Goal: Task Accomplishment & Management: Complete application form

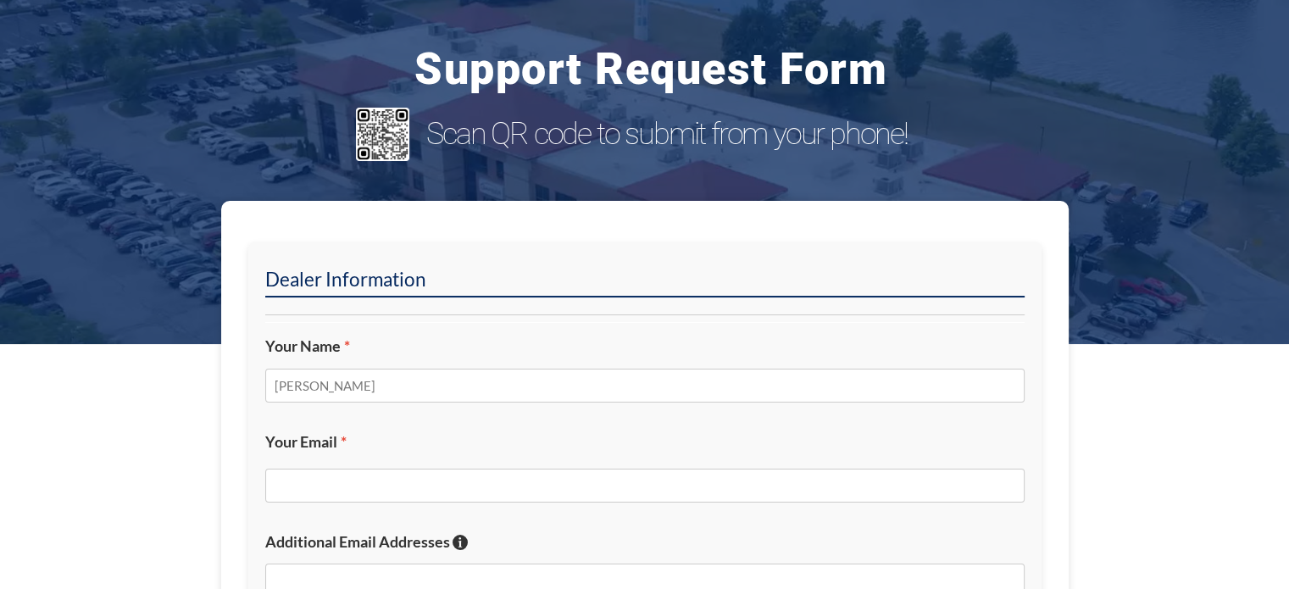
type input "[PERSON_NAME]"
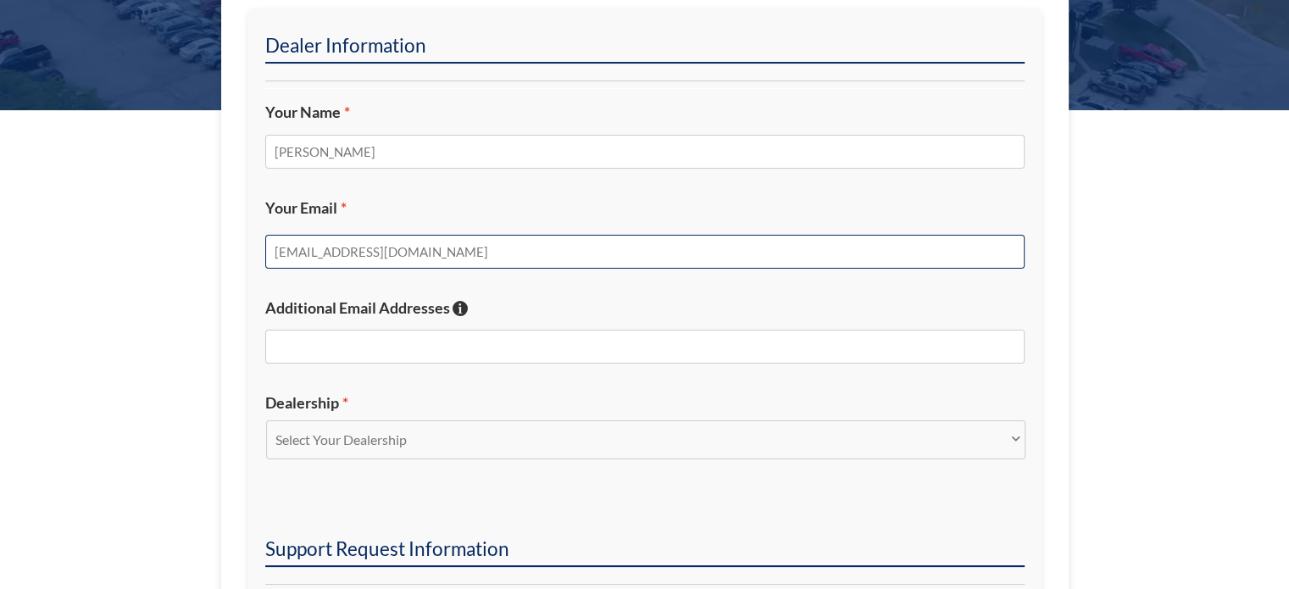
scroll to position [339, 0]
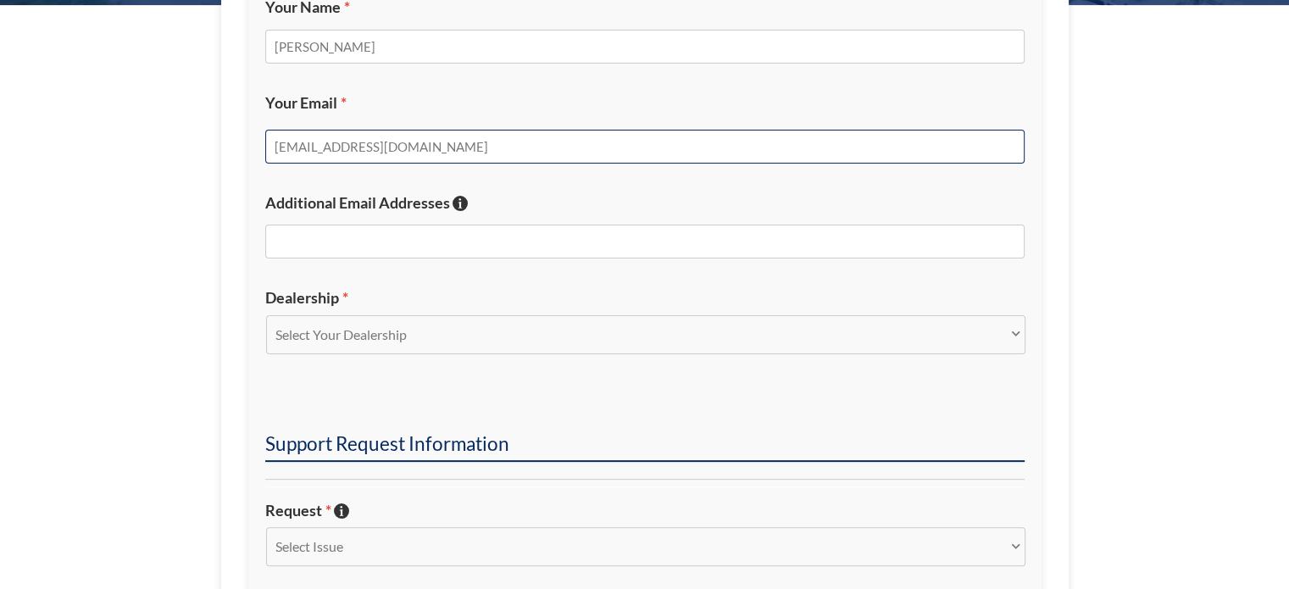
type input "[EMAIL_ADDRESS][DOMAIN_NAME]"
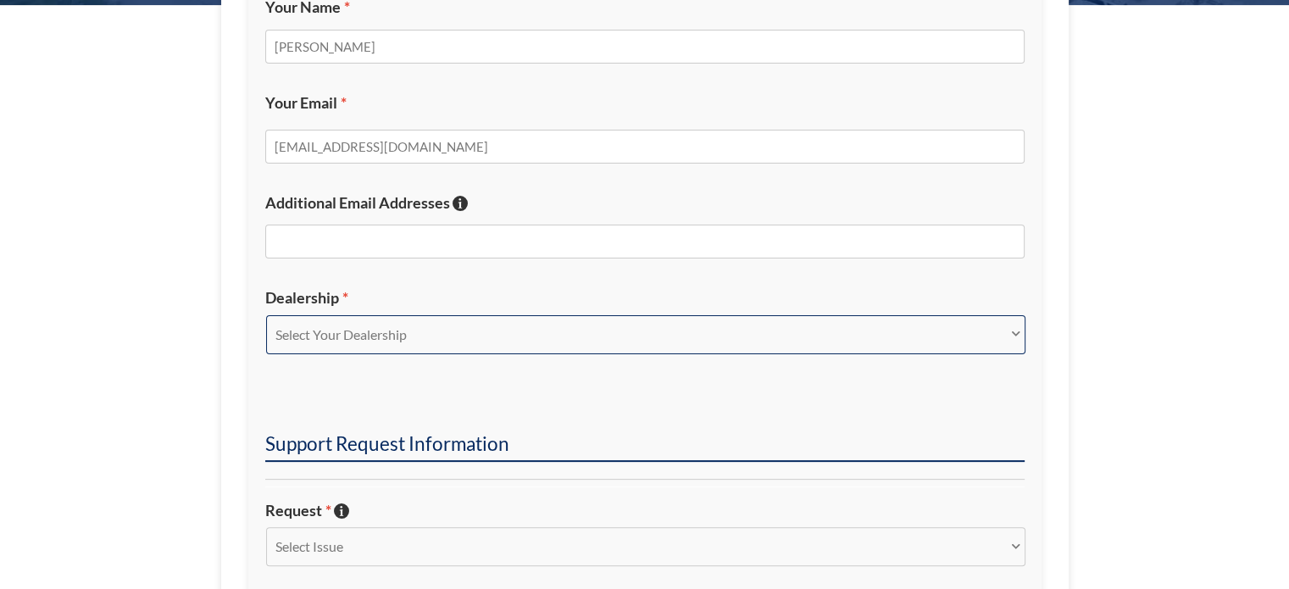
click at [428, 337] on select "Select Your Dealership Acura of Rochester Delray Buick GMC [PERSON_NAME] Automa…" at bounding box center [645, 334] width 759 height 39
select select "[PERSON_NAME] Chevrolet Midland"
click at [266, 315] on select "Select Your Dealership Acura of Rochester Delray Buick GMC [PERSON_NAME] Automa…" at bounding box center [645, 334] width 759 height 39
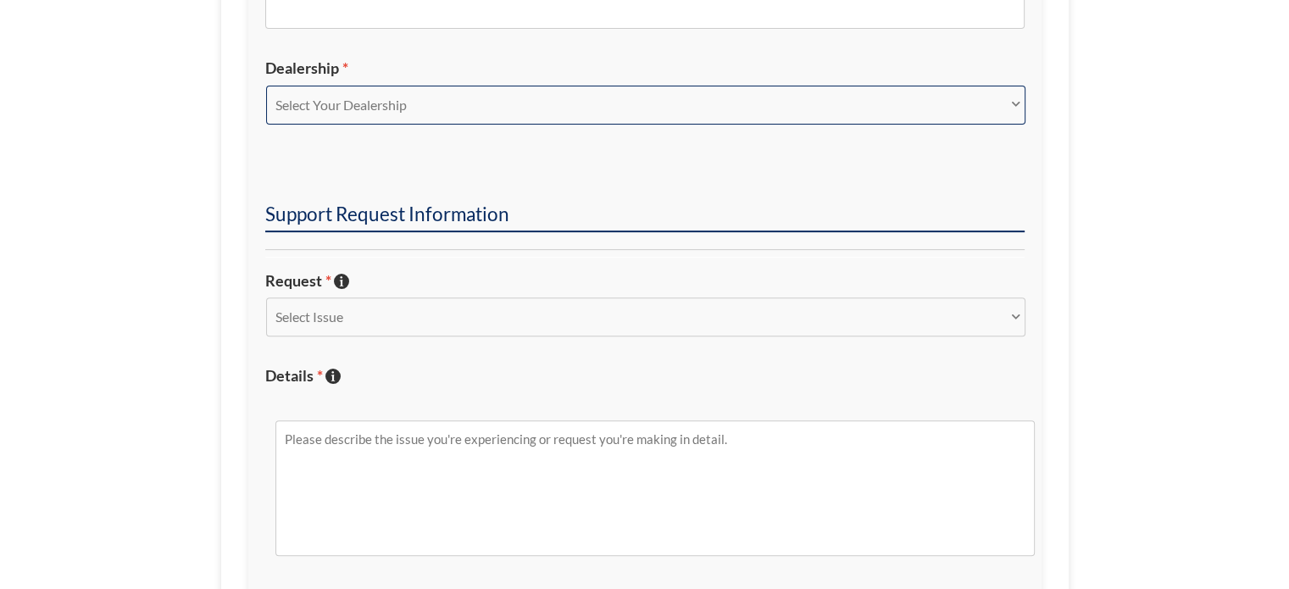
scroll to position [593, 0]
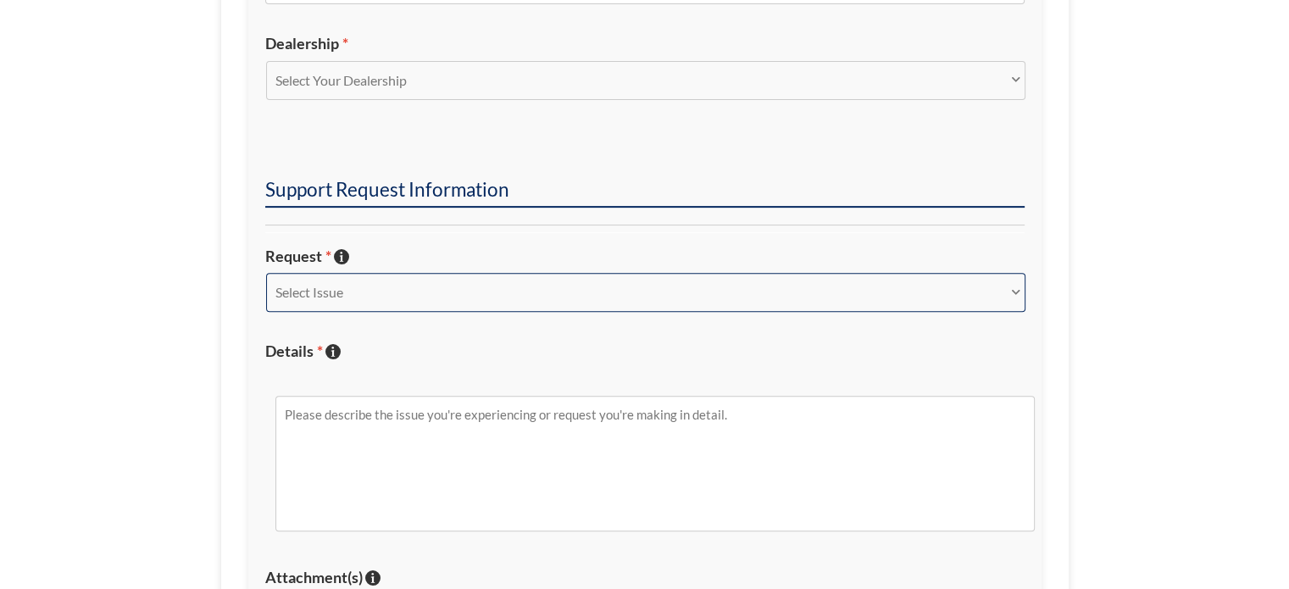
click at [398, 280] on select "Select Issue New Inquiry/Request Inventory Management Inventory Feed Website Fu…" at bounding box center [645, 292] width 759 height 39
select select "Inventory Feed"
click at [266, 273] on select "Select Issue New Inquiry/Request Inventory Management Inventory Feed Website Fu…" at bounding box center [645, 292] width 759 height 39
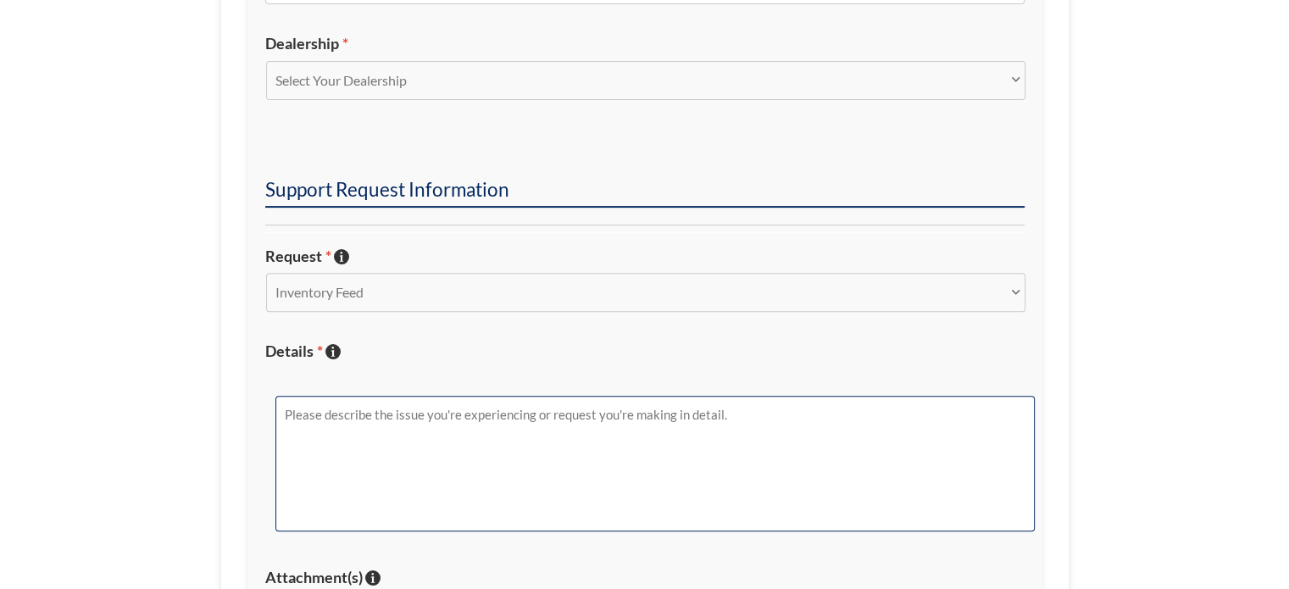
click at [426, 485] on textarea "Details * Describe the issue with specific details if possible!" at bounding box center [654, 464] width 759 height 136
click at [994, 445] on textarea "Hey [PERSON_NAME], could you update [PERSON_NAME] Chevrolet Midland's Facebook …" at bounding box center [654, 464] width 759 height 136
paste textarea "[URL][DOMAIN_NAME]"
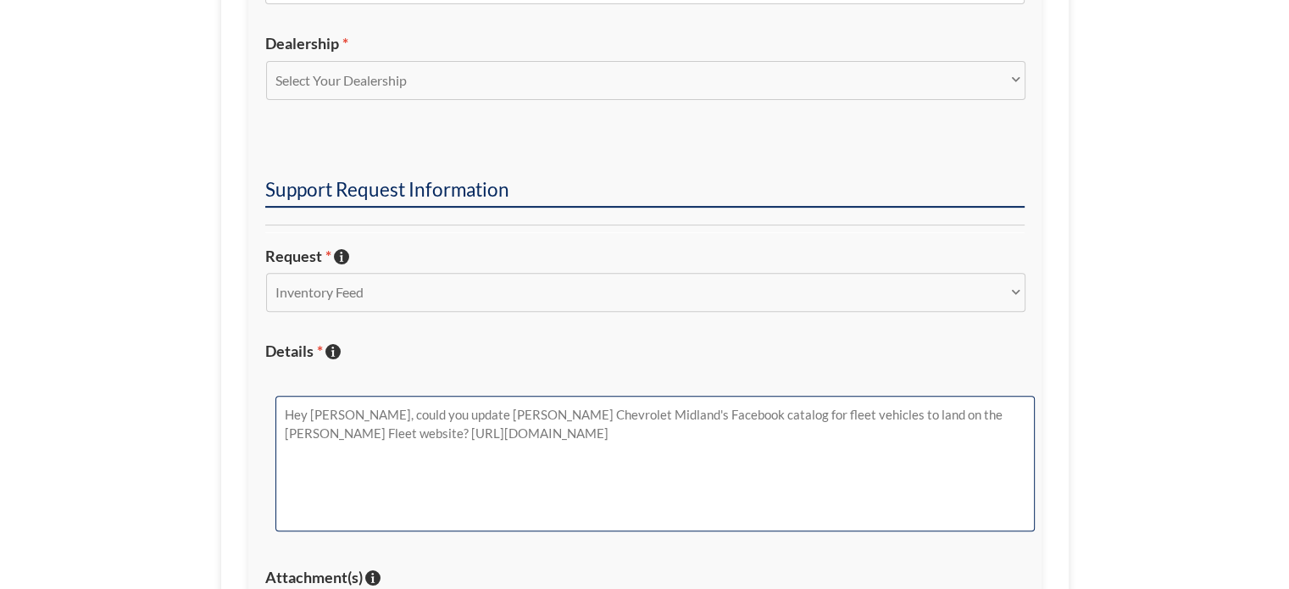
click at [997, 404] on textarea "Hey [PERSON_NAME], could you update [PERSON_NAME] Chevrolet Midland's Facebook …" at bounding box center [654, 464] width 759 height 136
type textarea "Hey [PERSON_NAME], could you update [PERSON_NAME] Chevrolet Midland's Facebook …"
click at [813, 485] on textarea "Hey [PERSON_NAME], could you update [PERSON_NAME] Chevrolet Midland's Facebook …" at bounding box center [654, 464] width 759 height 136
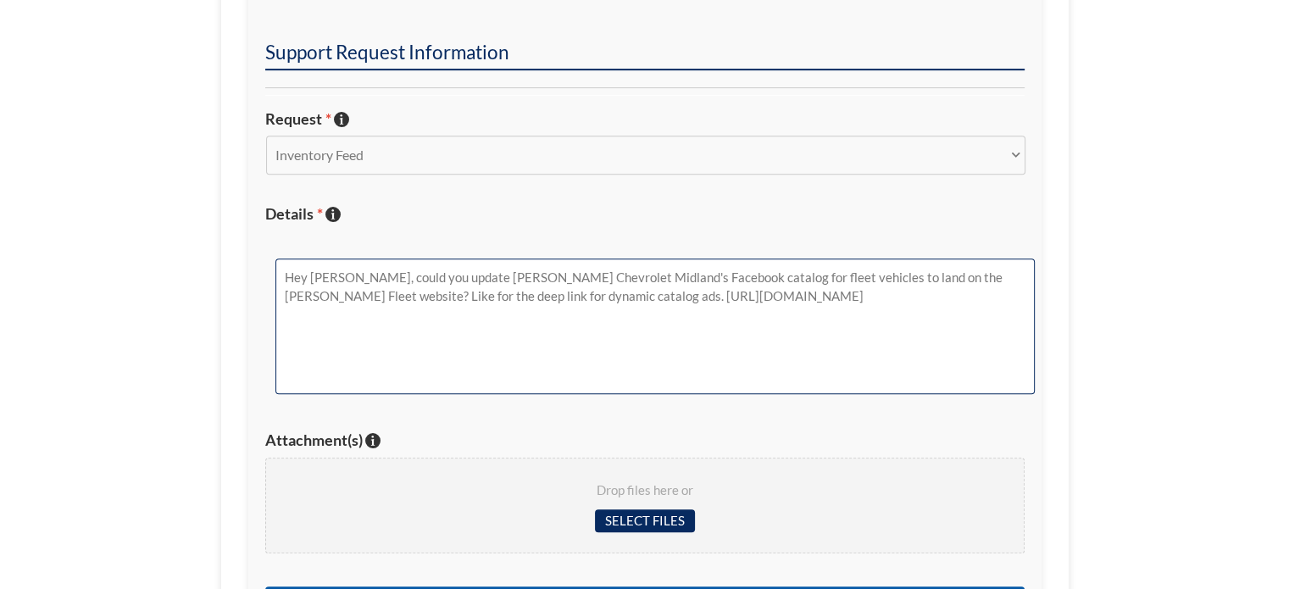
scroll to position [763, 0]
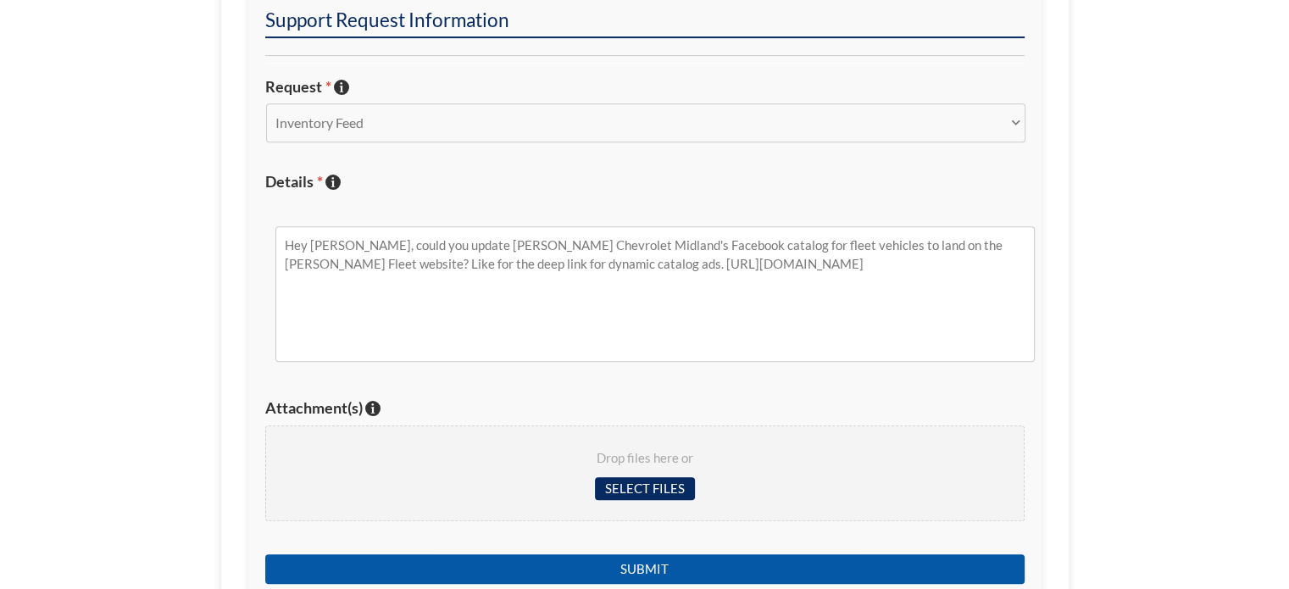
click at [665, 559] on input "Submit" at bounding box center [644, 569] width 759 height 30
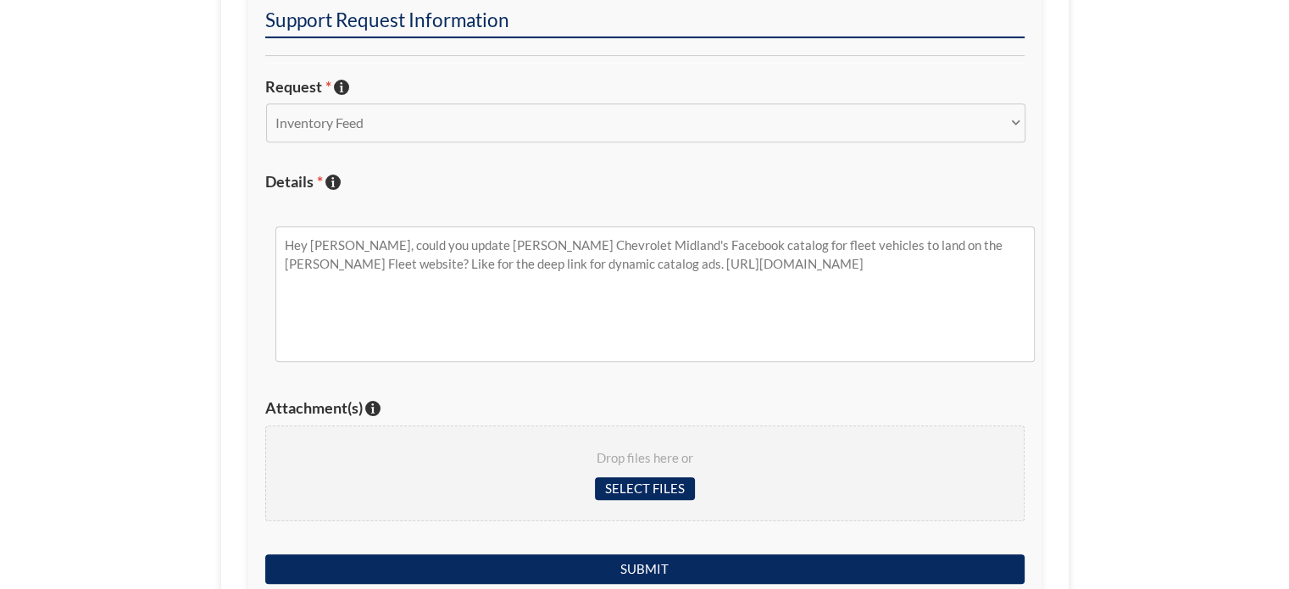
scroll to position [142, 0]
